Goal: Task Accomplishment & Management: Complete application form

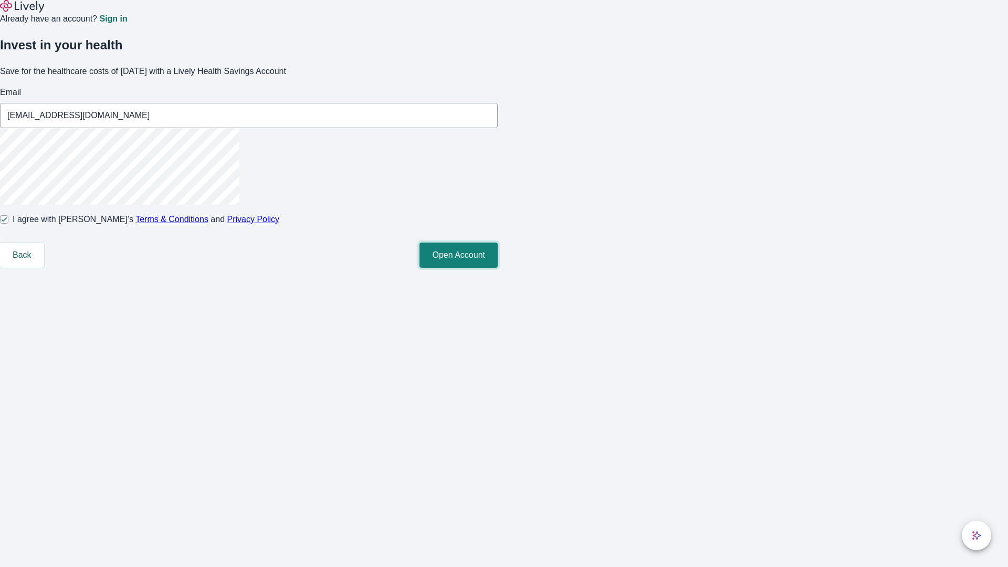
click at [498, 268] on button "Open Account" at bounding box center [459, 255] width 78 height 25
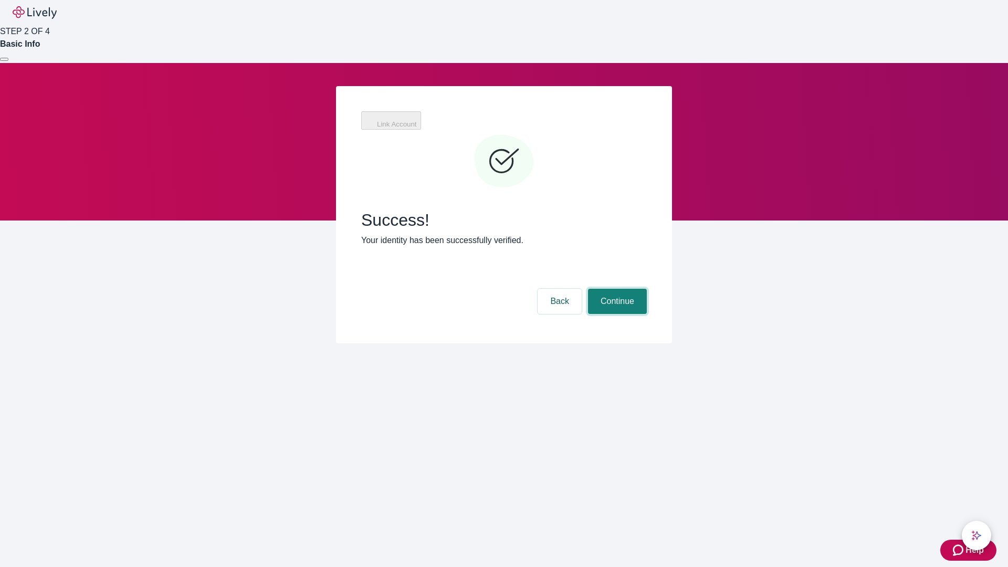
click at [616, 289] on button "Continue" at bounding box center [617, 301] width 59 height 25
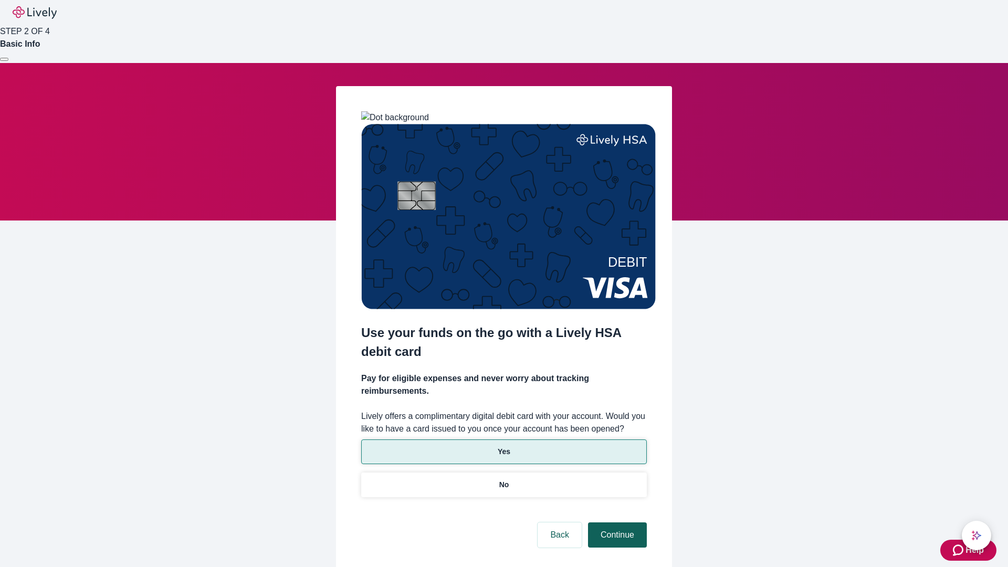
click at [504, 446] on p "Yes" at bounding box center [504, 451] width 13 height 11
click at [616, 522] on button "Continue" at bounding box center [617, 534] width 59 height 25
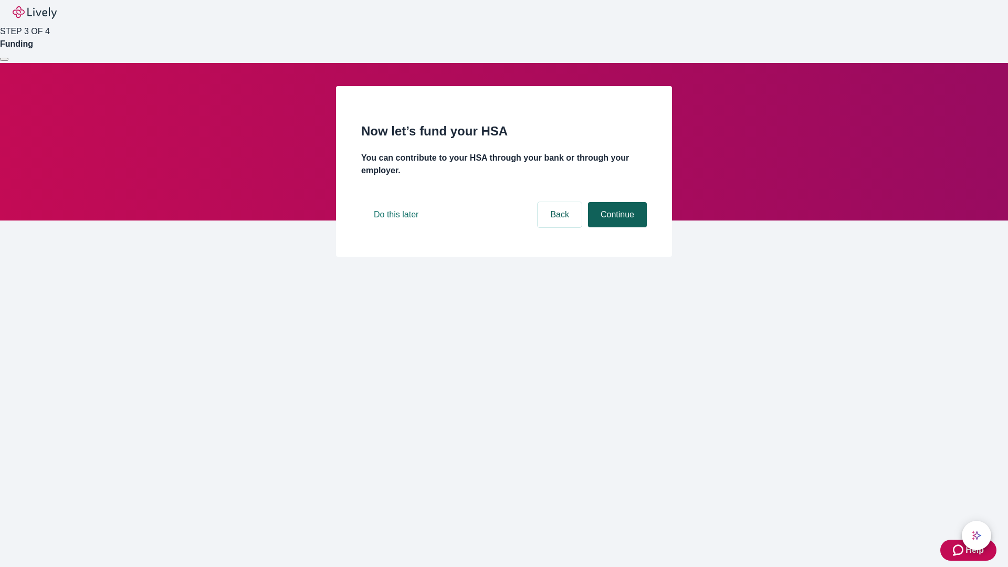
click at [616, 227] on button "Continue" at bounding box center [617, 214] width 59 height 25
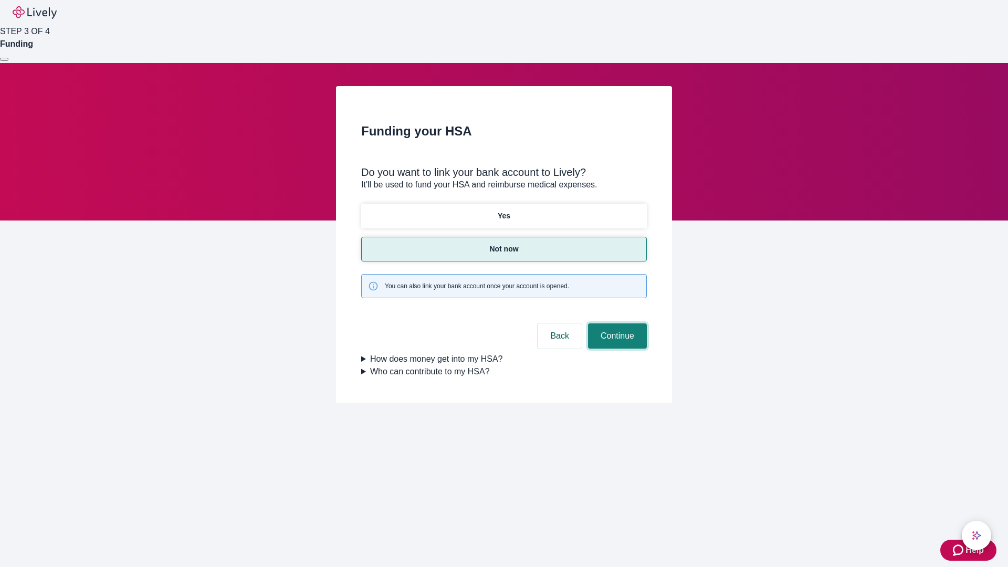
click at [616, 323] on button "Continue" at bounding box center [617, 335] width 59 height 25
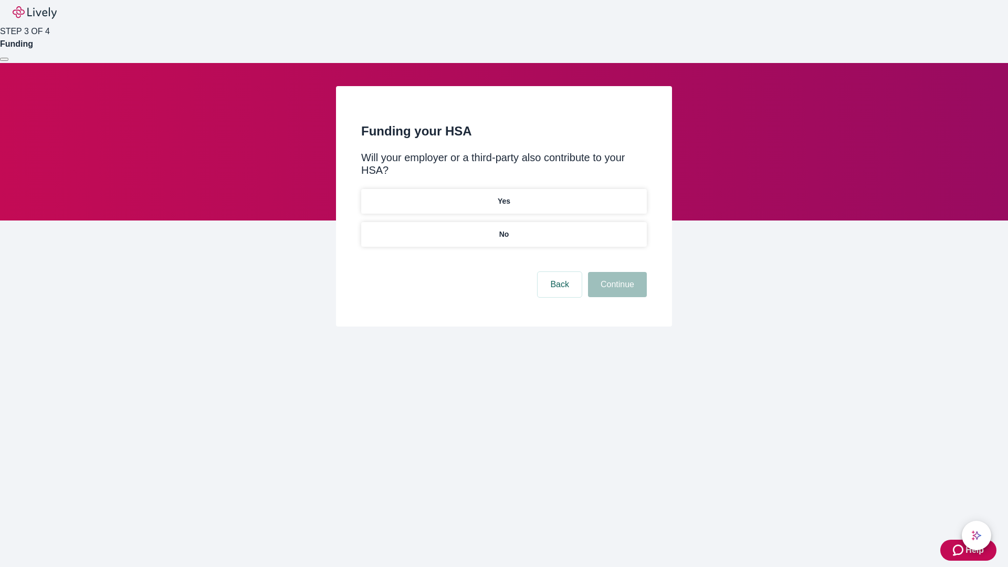
click at [504, 229] on p "No" at bounding box center [504, 234] width 10 height 11
click at [616, 272] on button "Continue" at bounding box center [617, 284] width 59 height 25
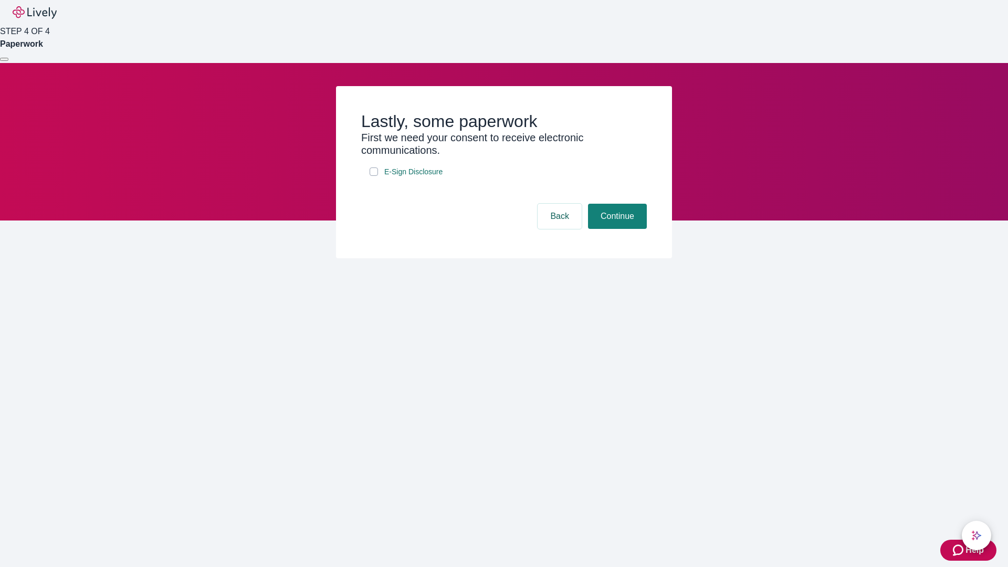
click at [374, 176] on input "E-Sign Disclosure" at bounding box center [374, 172] width 8 height 8
checkbox input "true"
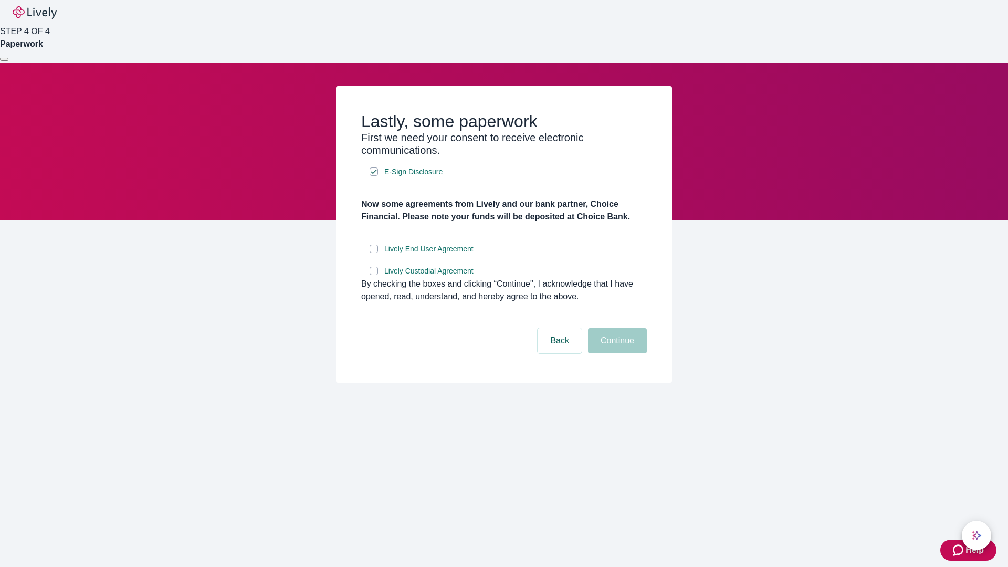
click at [374, 253] on input "Lively End User Agreement" at bounding box center [374, 249] width 8 height 8
checkbox input "true"
click at [374, 275] on input "Lively Custodial Agreement" at bounding box center [374, 271] width 8 height 8
checkbox input "true"
click at [616, 353] on button "Continue" at bounding box center [617, 340] width 59 height 25
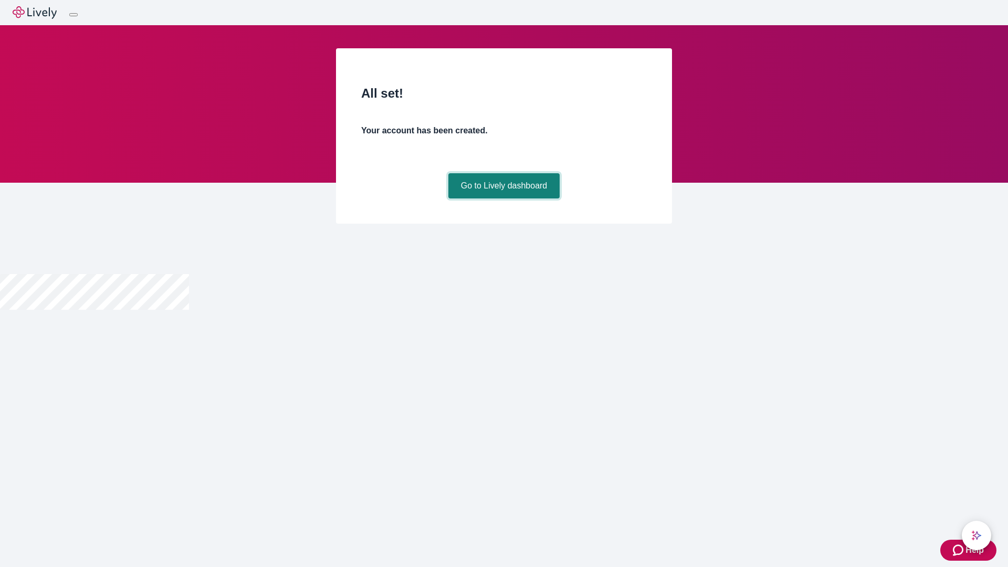
click at [504, 198] on link "Go to Lively dashboard" at bounding box center [504, 185] width 112 height 25
